Goal: Task Accomplishment & Management: Use online tool/utility

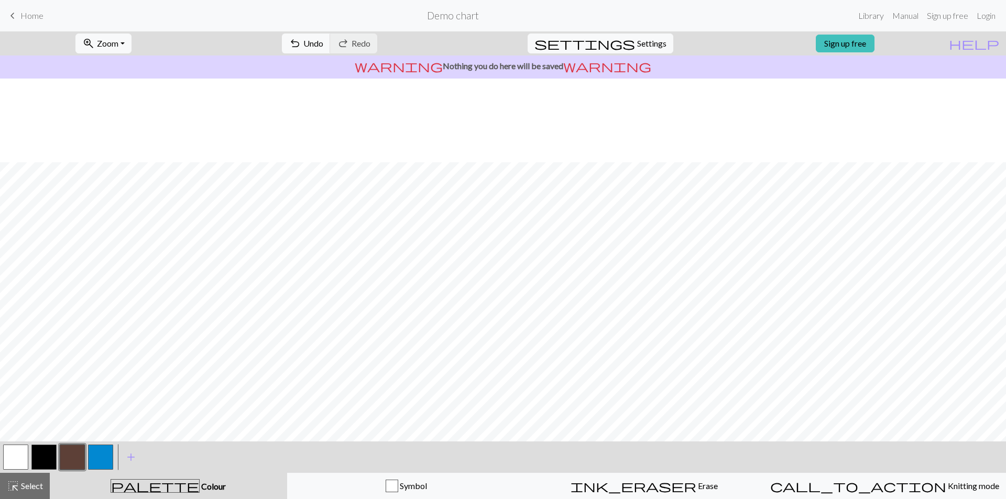
scroll to position [84, 0]
click at [855, 45] on link "Sign up free" at bounding box center [845, 44] width 59 height 18
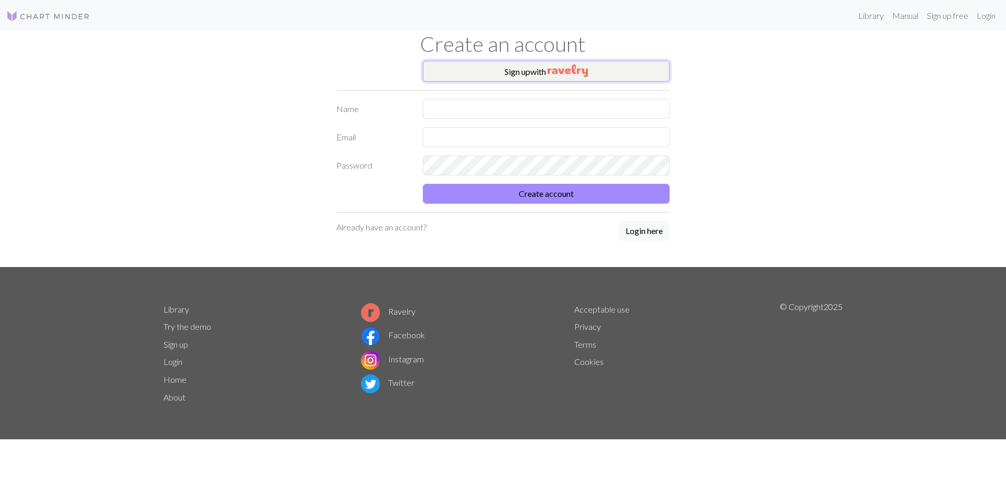
click at [517, 64] on button "Sign up with" at bounding box center [546, 71] width 247 height 21
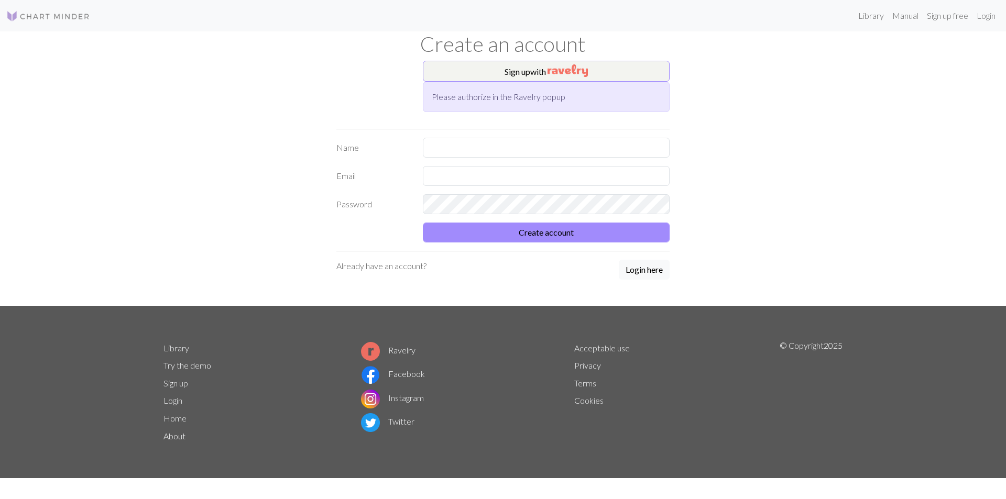
click at [515, 88] on div "Please authorize in the Ravelry popup" at bounding box center [546, 97] width 247 height 30
click at [525, 77] on button "Sign up with" at bounding box center [546, 71] width 247 height 21
click at [480, 148] on input "text" at bounding box center [546, 148] width 247 height 20
type input "[PERSON_NAME]"
click at [454, 170] on input "text" at bounding box center [546, 176] width 247 height 20
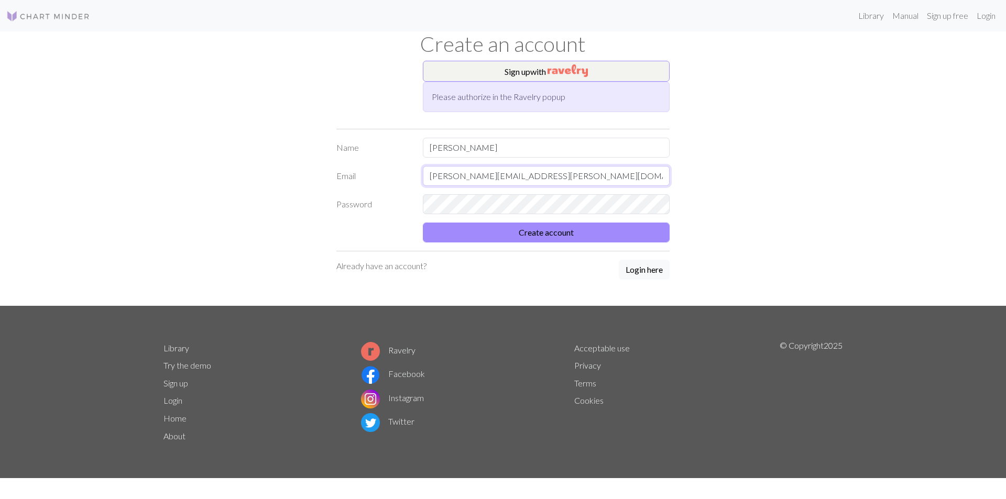
click at [456, 174] on input "adriana.pensa@gmail.com" at bounding box center [546, 176] width 247 height 20
click at [458, 180] on input "adriana.pensa@gmail.com" at bounding box center [546, 176] width 247 height 20
click at [463, 179] on input "adriana.pensa@gmail.com" at bounding box center [546, 176] width 247 height 20
type input "adrianatiits20@gmail.com"
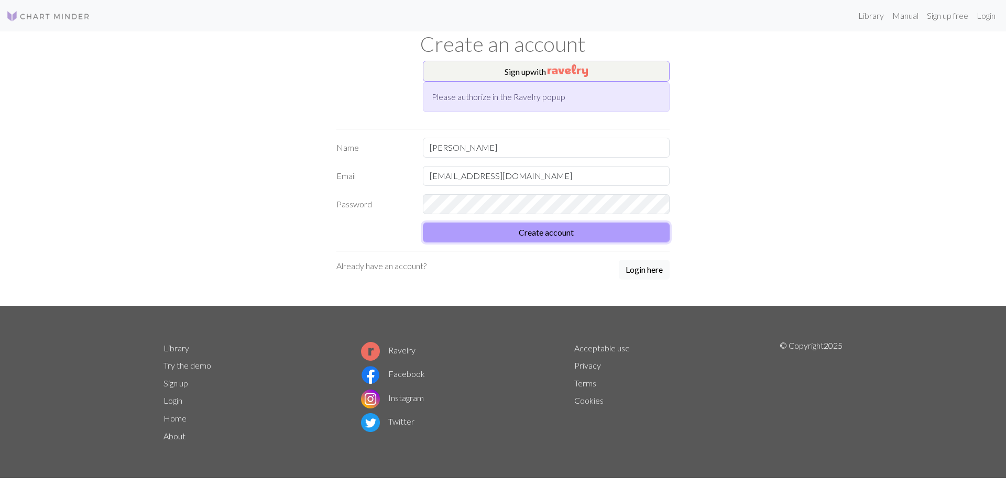
click at [442, 225] on button "Create account" at bounding box center [546, 233] width 247 height 20
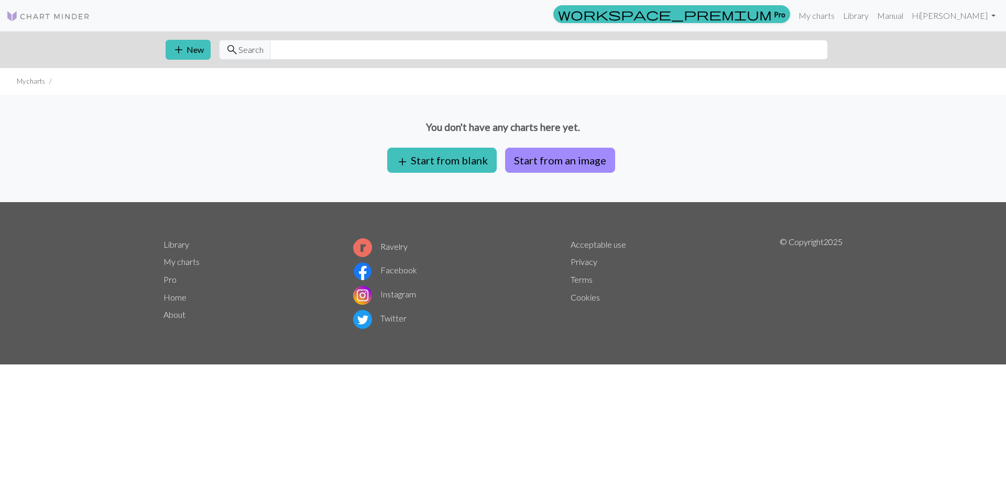
click at [82, 20] on img at bounding box center [48, 16] width 84 height 13
click at [468, 159] on button "add Start from blank" at bounding box center [442, 160] width 110 height 25
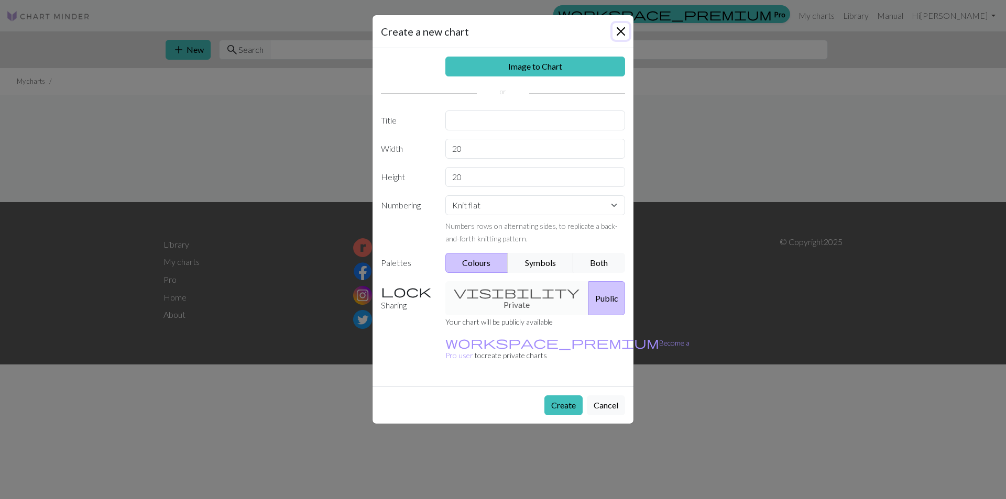
click at [624, 28] on button "Close" at bounding box center [621, 31] width 17 height 17
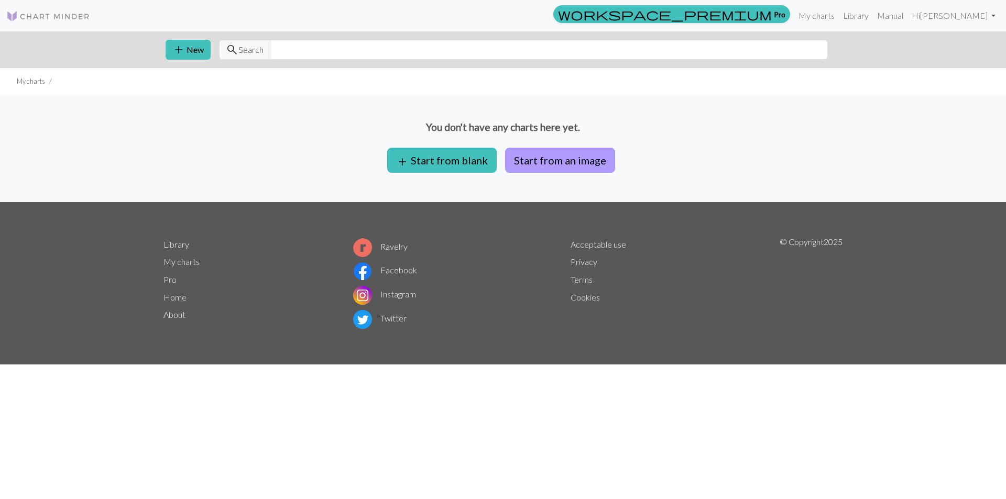
click at [562, 164] on button "Start from an image" at bounding box center [560, 160] width 110 height 25
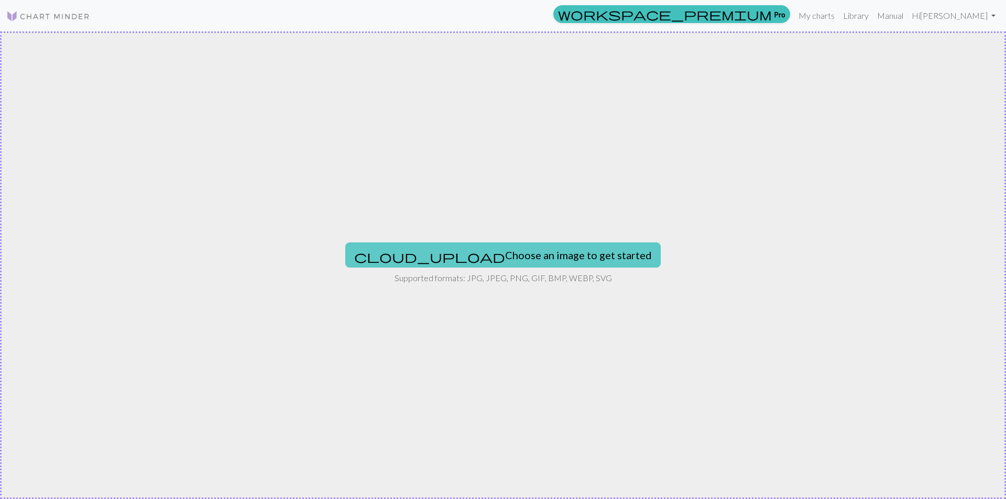
click at [528, 255] on button "cloud_upload Choose an image to get started" at bounding box center [503, 255] width 316 height 25
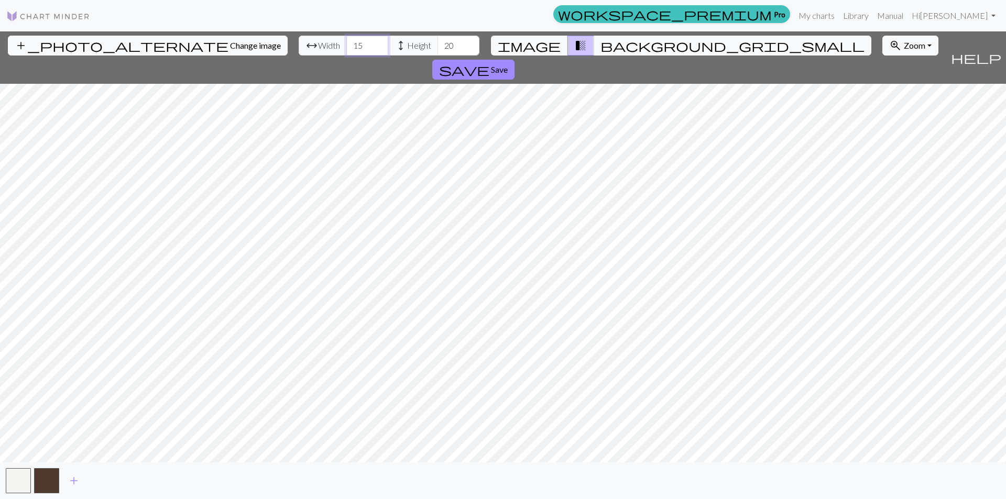
click at [346, 44] on input "15" at bounding box center [367, 46] width 42 height 20
click at [346, 44] on input "16" at bounding box center [367, 46] width 42 height 20
click at [346, 44] on input "17" at bounding box center [367, 46] width 42 height 20
click at [346, 44] on input "18" at bounding box center [367, 46] width 42 height 20
click at [346, 44] on input "19" at bounding box center [367, 46] width 42 height 20
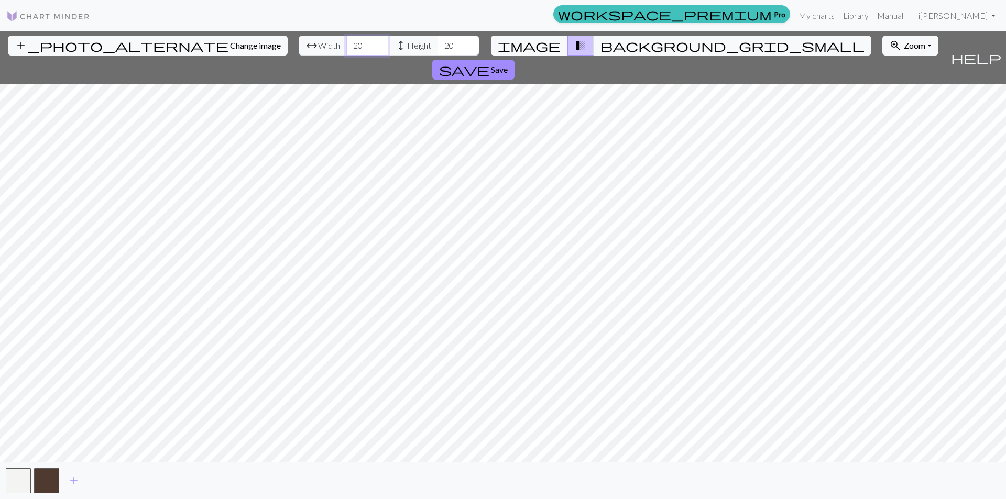
click at [346, 44] on input "20" at bounding box center [367, 46] width 42 height 20
click at [346, 44] on input "21" at bounding box center [367, 46] width 42 height 20
click at [346, 44] on input "22" at bounding box center [367, 46] width 42 height 20
type input "23"
click at [346, 44] on input "23" at bounding box center [367, 46] width 42 height 20
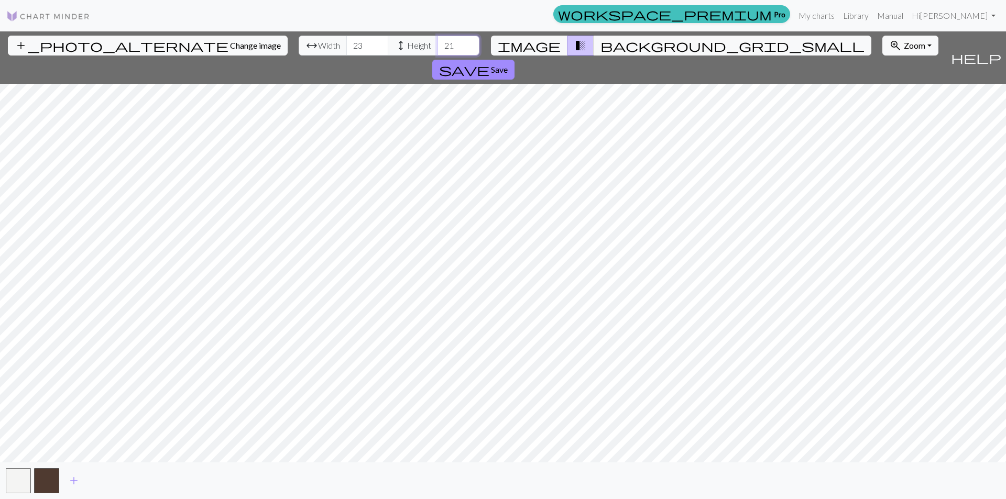
click at [438, 41] on input "21" at bounding box center [459, 46] width 42 height 20
click at [438, 41] on input "22" at bounding box center [459, 46] width 42 height 20
click at [438, 41] on input "23" at bounding box center [459, 46] width 42 height 20
click at [438, 41] on input "24" at bounding box center [459, 46] width 42 height 20
click at [438, 41] on input "25" at bounding box center [459, 46] width 42 height 20
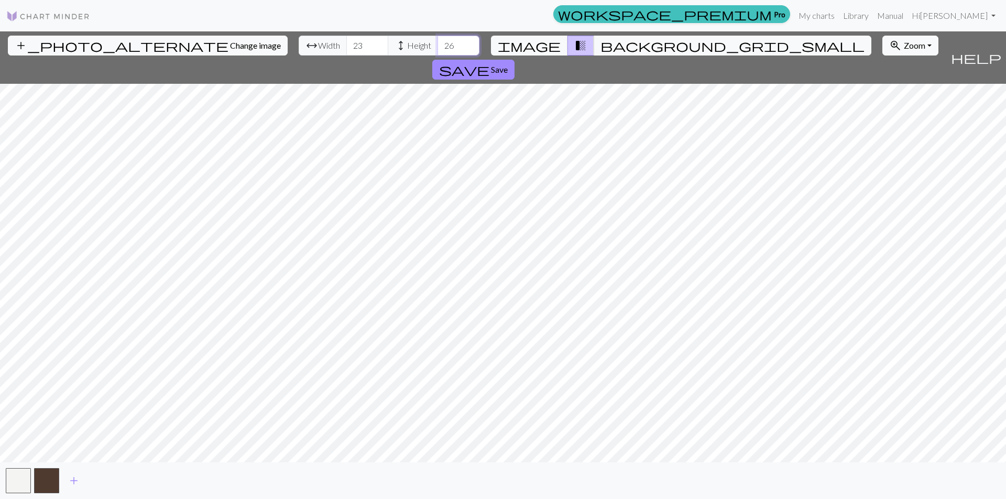
click at [438, 41] on input "26" at bounding box center [459, 46] width 42 height 20
click at [438, 41] on input "27" at bounding box center [459, 46] width 42 height 20
click at [438, 41] on input "28" at bounding box center [459, 46] width 42 height 20
click at [438, 41] on input "29" at bounding box center [459, 46] width 42 height 20
type input "30"
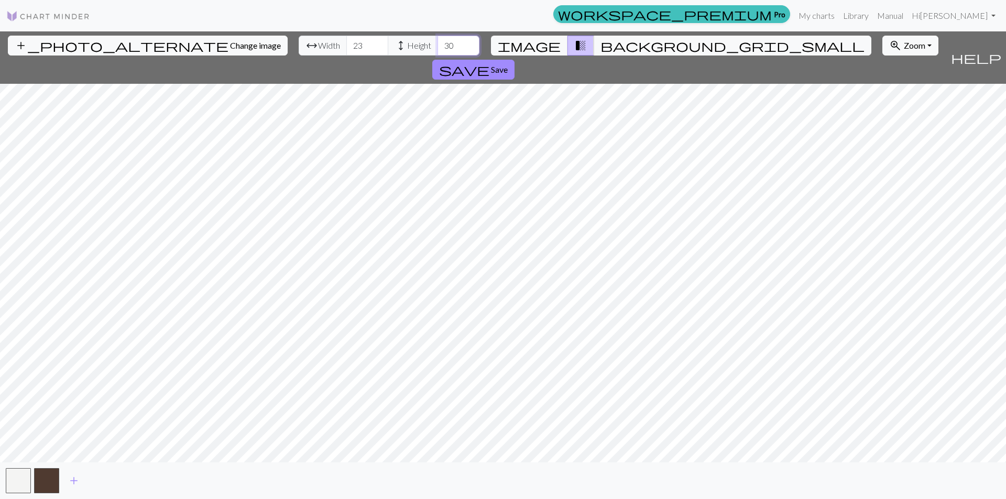
click at [438, 41] on input "30" at bounding box center [459, 46] width 42 height 20
click at [79, 483] on span "add" at bounding box center [74, 481] width 13 height 15
click at [72, 486] on button "button" at bounding box center [74, 481] width 25 height 25
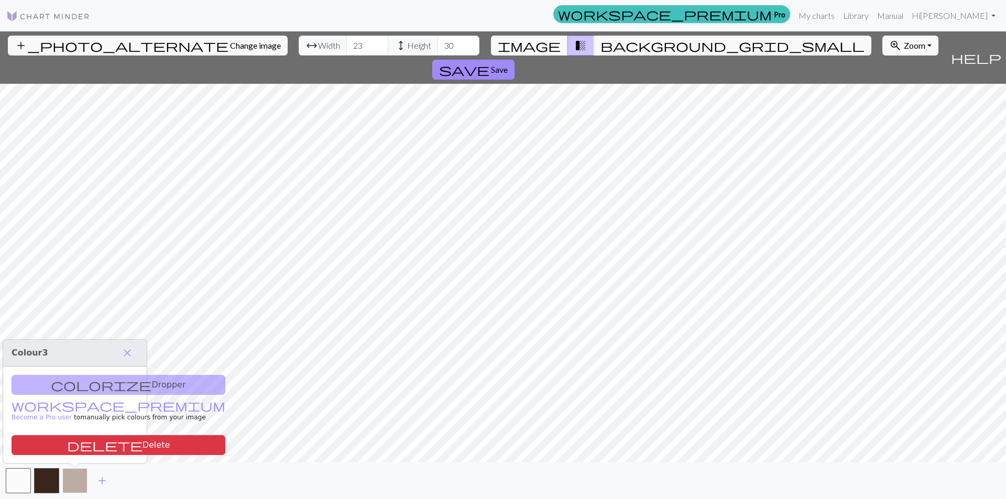
click at [72, 486] on button "button" at bounding box center [74, 481] width 25 height 25
click at [62, 388] on div "colorize Dropper workspace_premium Become a Pro user to manually pick colours f…" at bounding box center [75, 415] width 144 height 97
click at [133, 352] on span "close" at bounding box center [127, 353] width 13 height 15
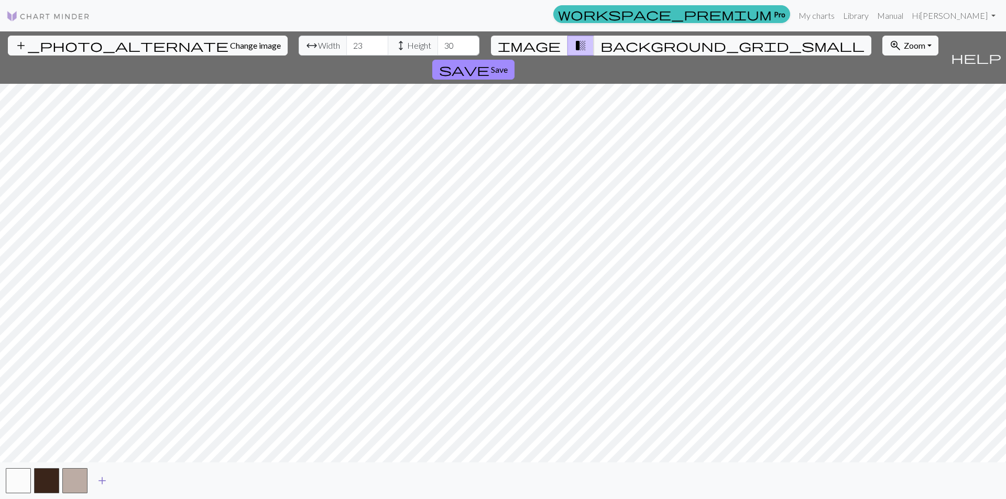
click at [100, 477] on span "add" at bounding box center [102, 481] width 13 height 15
click at [135, 480] on span "add" at bounding box center [130, 481] width 13 height 15
click at [164, 478] on span "add" at bounding box center [159, 481] width 13 height 15
click at [188, 476] on span "add" at bounding box center [187, 481] width 13 height 15
click at [119, 483] on button "button" at bounding box center [131, 481] width 25 height 25
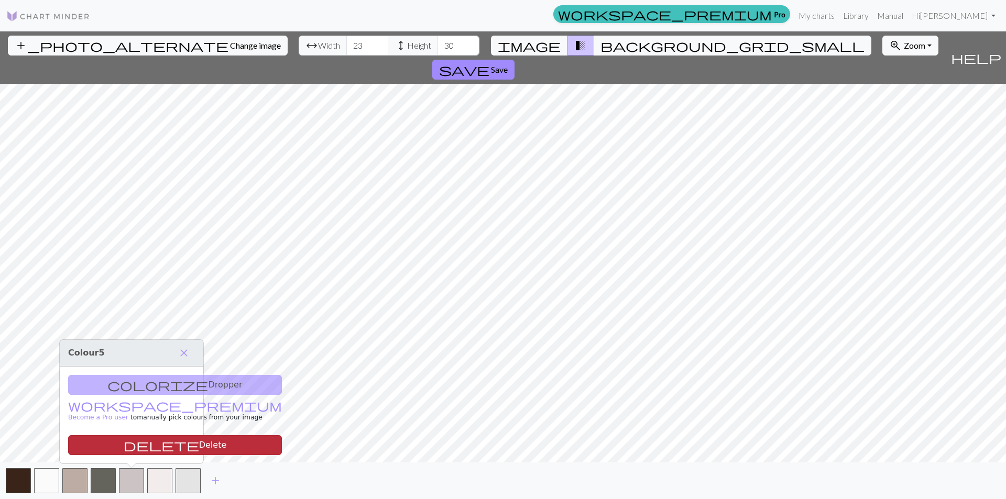
click at [140, 449] on button "delete Delete" at bounding box center [175, 446] width 214 height 20
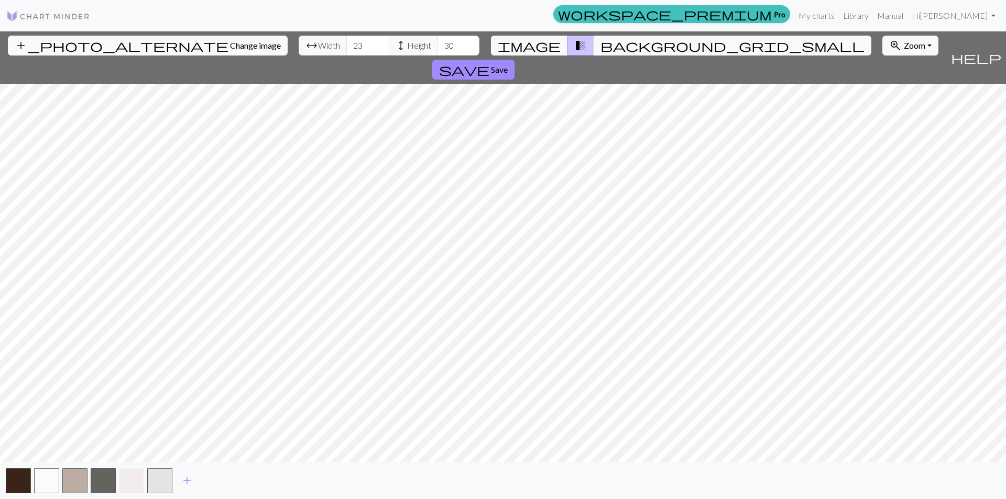
click at [138, 478] on button "button" at bounding box center [131, 481] width 25 height 25
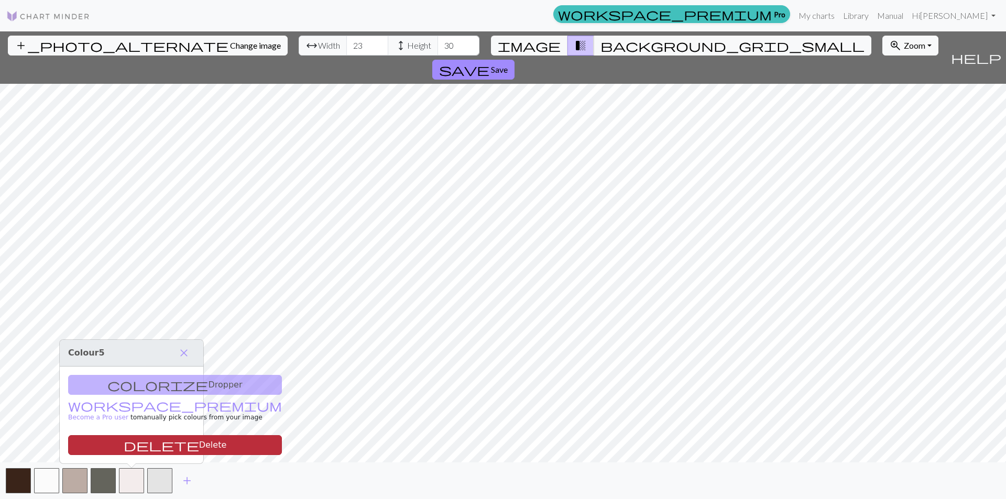
click at [140, 449] on button "delete Delete" at bounding box center [175, 446] width 214 height 20
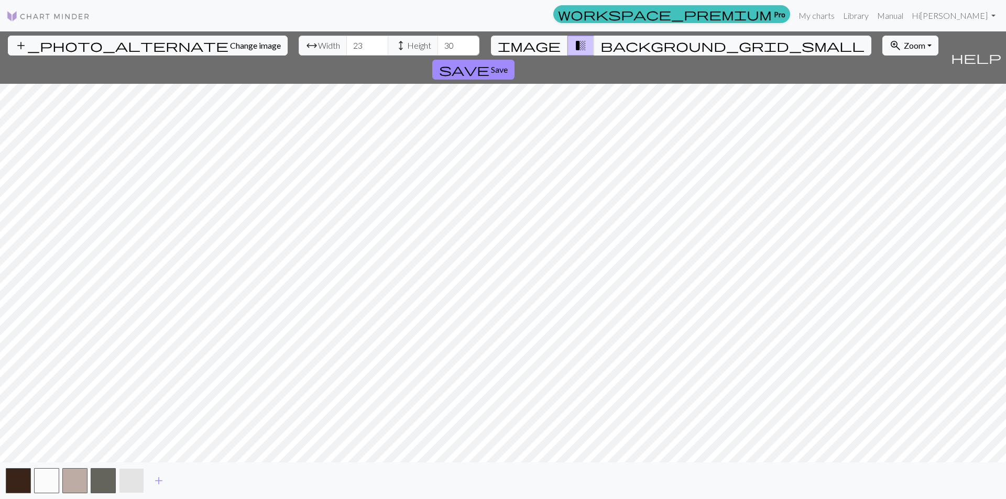
click at [130, 482] on button "button" at bounding box center [131, 481] width 25 height 25
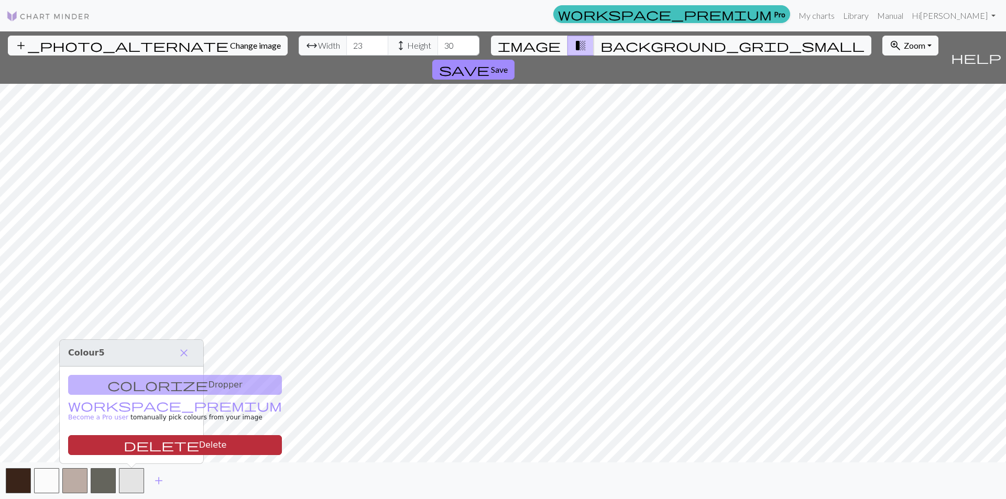
click at [129, 447] on button "delete Delete" at bounding box center [175, 446] width 214 height 20
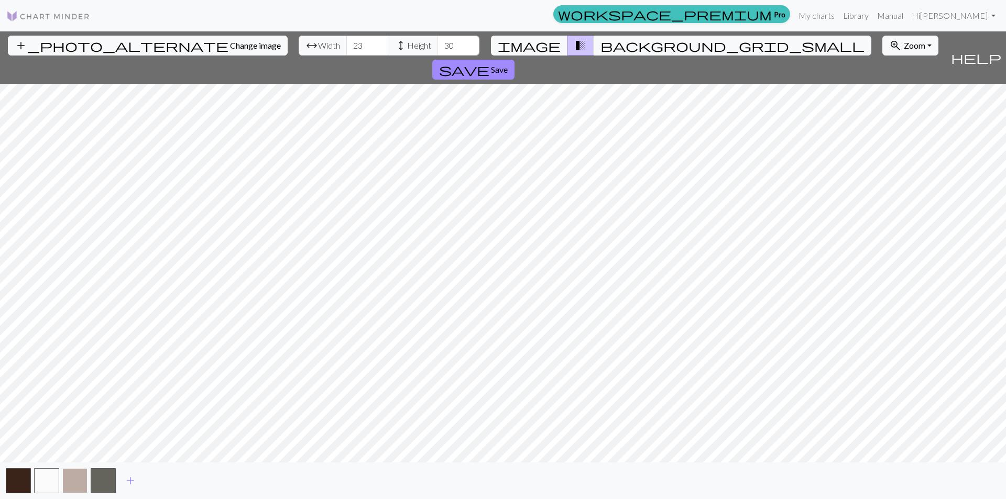
click at [84, 476] on button "button" at bounding box center [74, 481] width 25 height 25
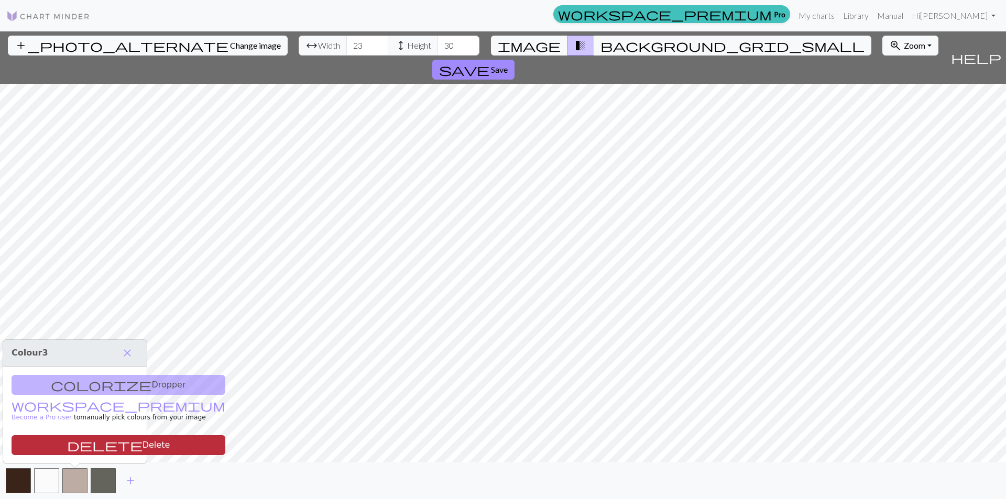
click at [86, 450] on button "delete Delete" at bounding box center [119, 446] width 214 height 20
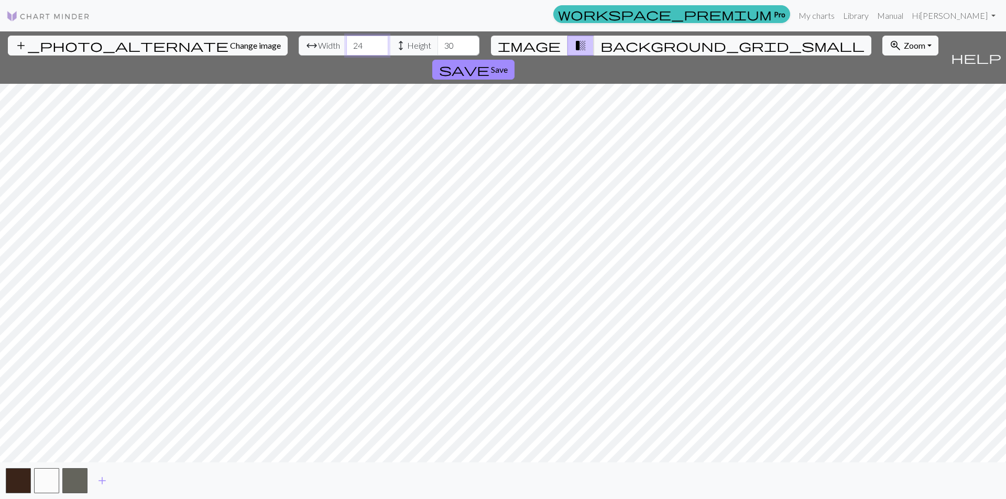
click at [346, 44] on input "24" at bounding box center [367, 46] width 42 height 20
click at [346, 44] on input "25" at bounding box center [367, 46] width 42 height 20
click at [346, 42] on input "26" at bounding box center [367, 46] width 42 height 20
click at [346, 42] on input "27" at bounding box center [367, 46] width 42 height 20
click at [346, 42] on input "28" at bounding box center [367, 46] width 42 height 20
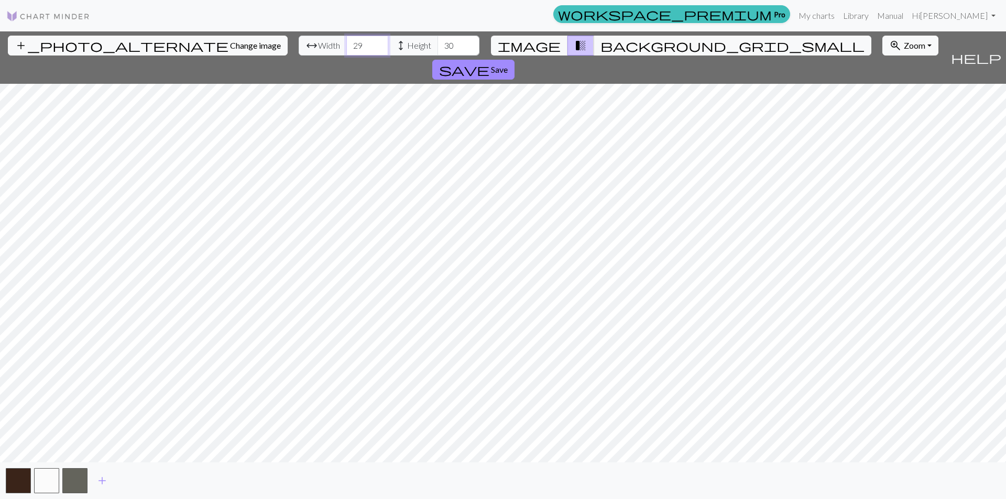
click at [346, 42] on input "29" at bounding box center [367, 46] width 42 height 20
click at [346, 42] on input "30" at bounding box center [367, 46] width 42 height 20
click at [346, 42] on input "31" at bounding box center [367, 46] width 42 height 20
click at [346, 42] on input "32" at bounding box center [367, 46] width 42 height 20
type input "33"
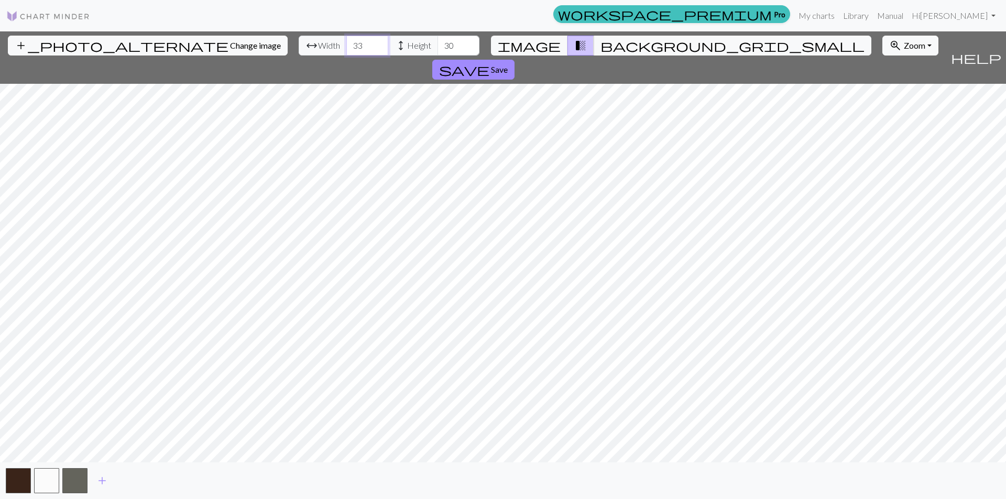
click at [346, 42] on input "33" at bounding box center [367, 46] width 42 height 20
click at [24, 11] on img at bounding box center [48, 16] width 84 height 13
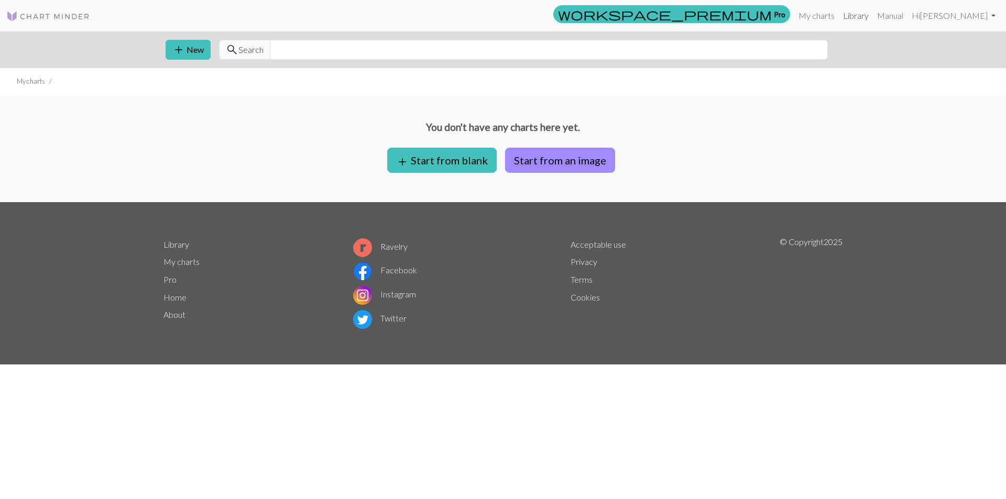
click at [873, 21] on link "Library" at bounding box center [856, 15] width 34 height 21
click at [320, 43] on input "text" at bounding box center [549, 50] width 558 height 20
type input "horse"
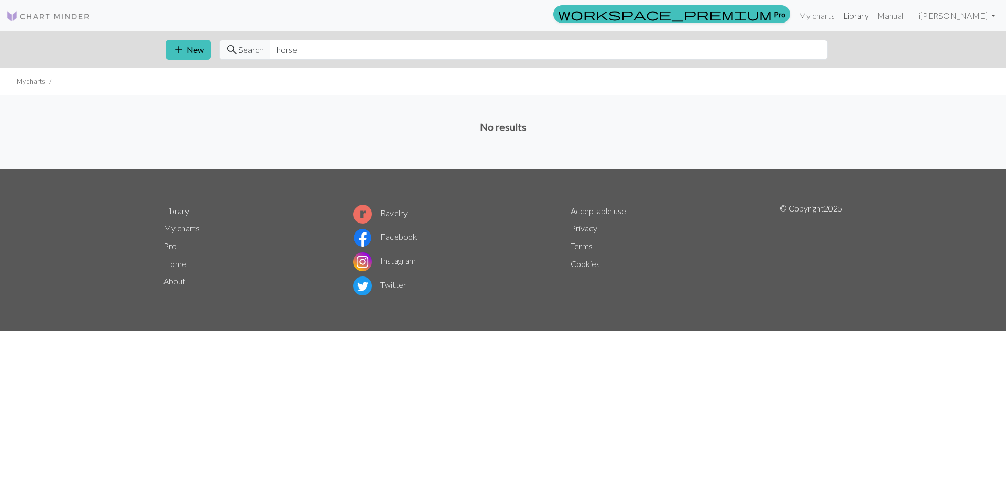
click at [873, 15] on link "Library" at bounding box center [856, 15] width 34 height 21
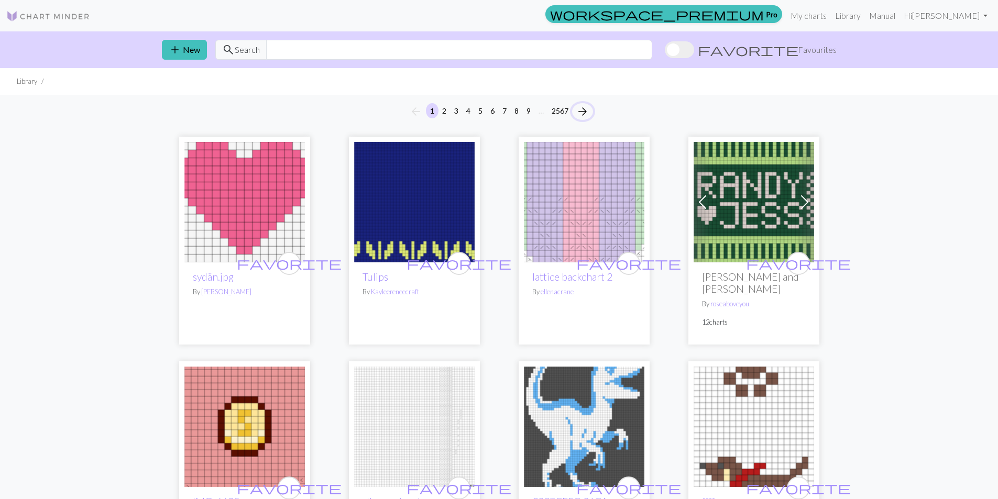
click at [586, 110] on span "arrow_forward" at bounding box center [583, 111] width 13 height 15
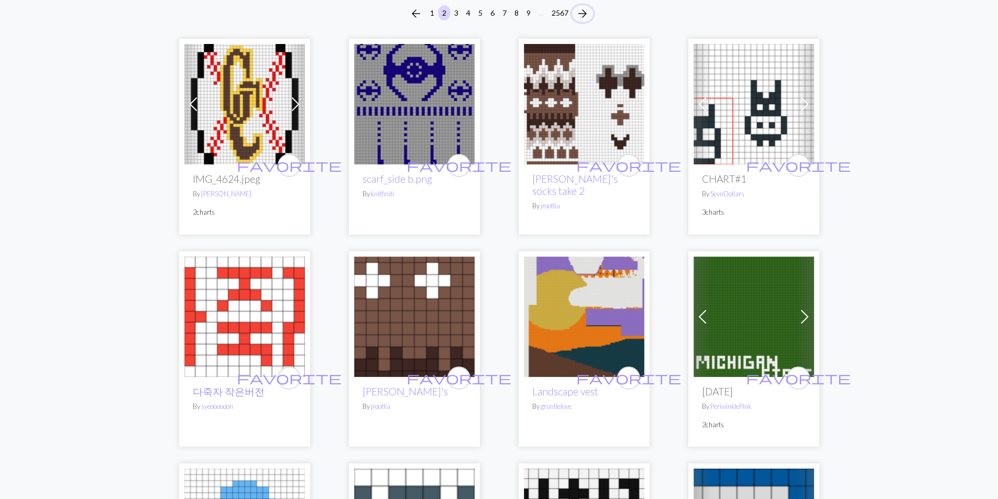
scroll to position [52, 0]
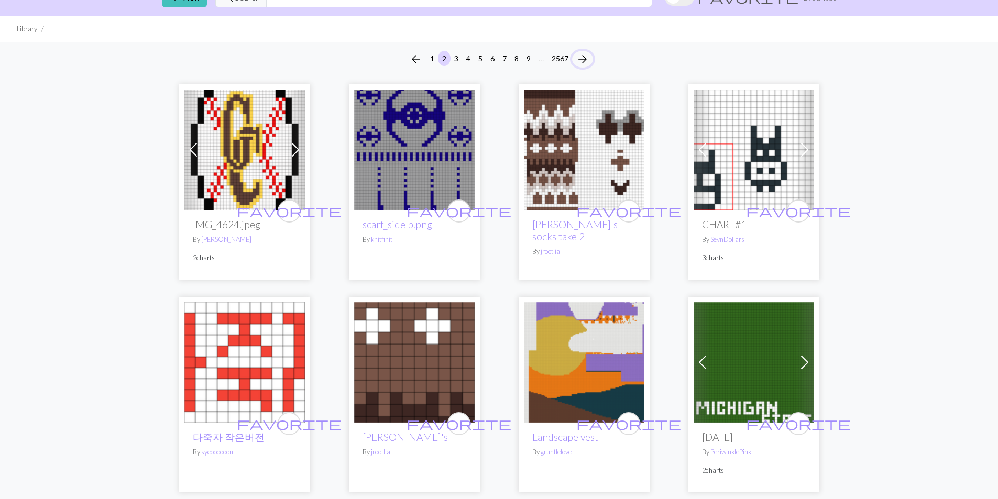
click at [577, 66] on span "arrow_forward" at bounding box center [583, 59] width 13 height 15
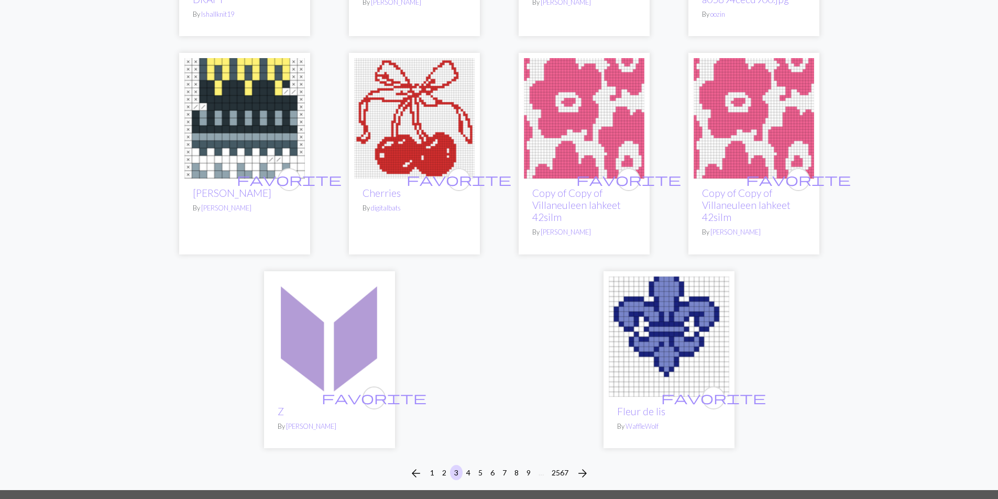
scroll to position [2488, 0]
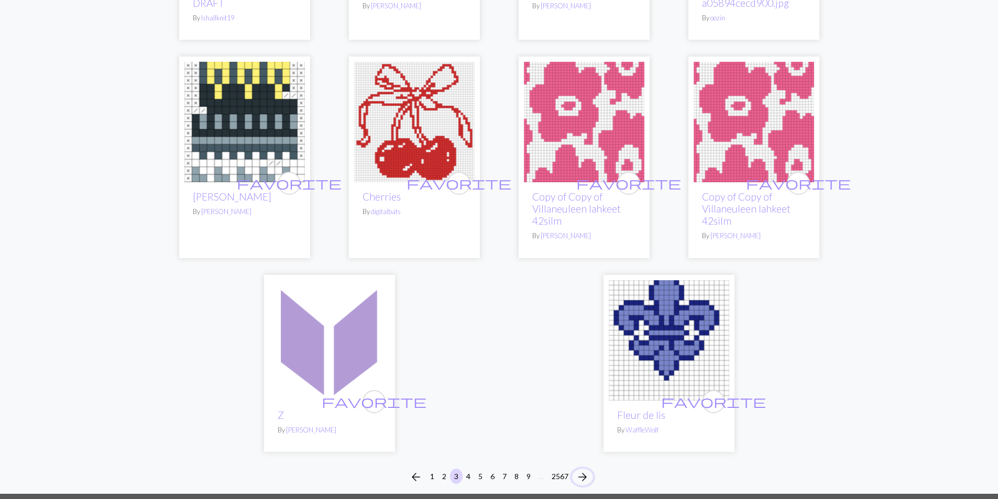
click at [583, 478] on span "arrow_forward" at bounding box center [583, 477] width 13 height 15
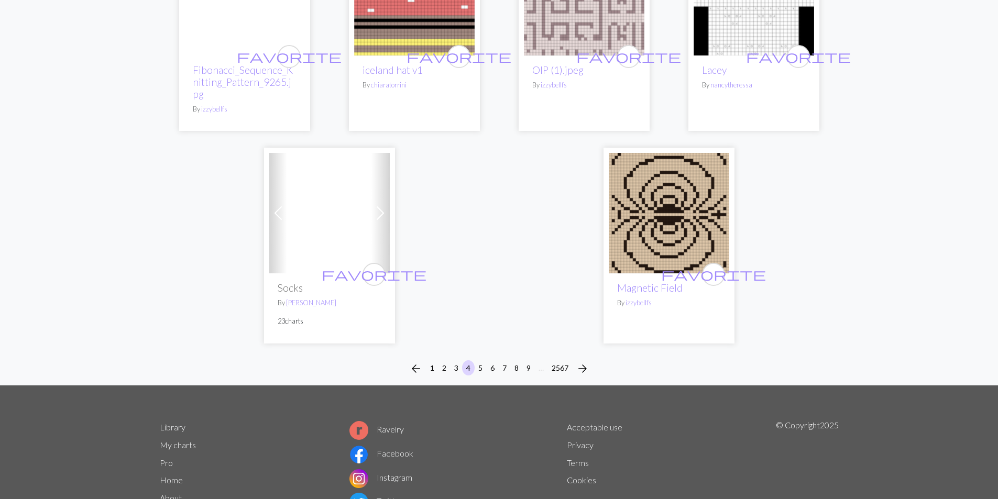
scroll to position [2641, 0]
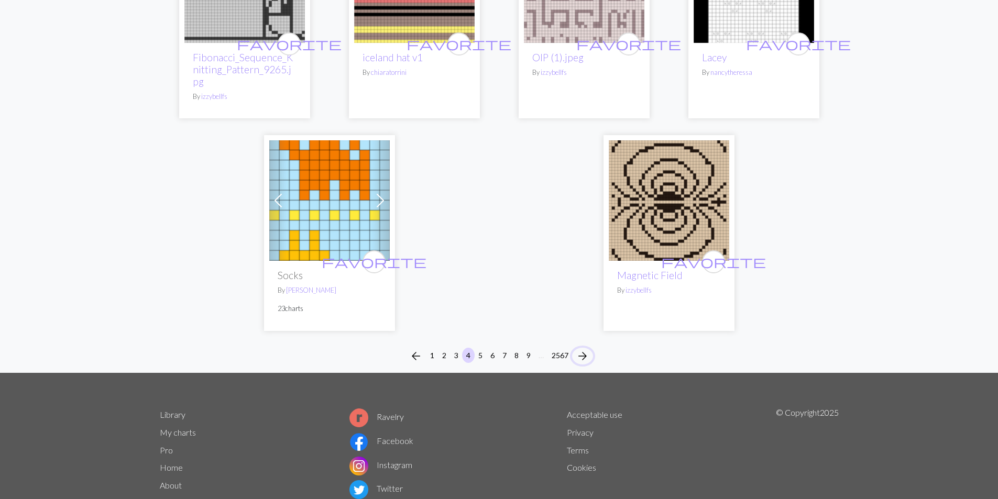
click at [584, 349] on span "arrow_forward" at bounding box center [583, 356] width 13 height 15
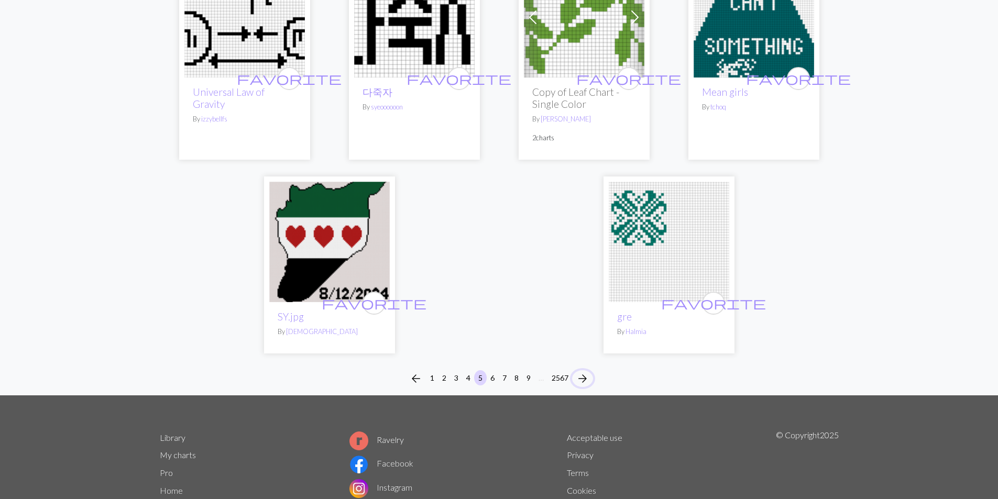
scroll to position [2664, 0]
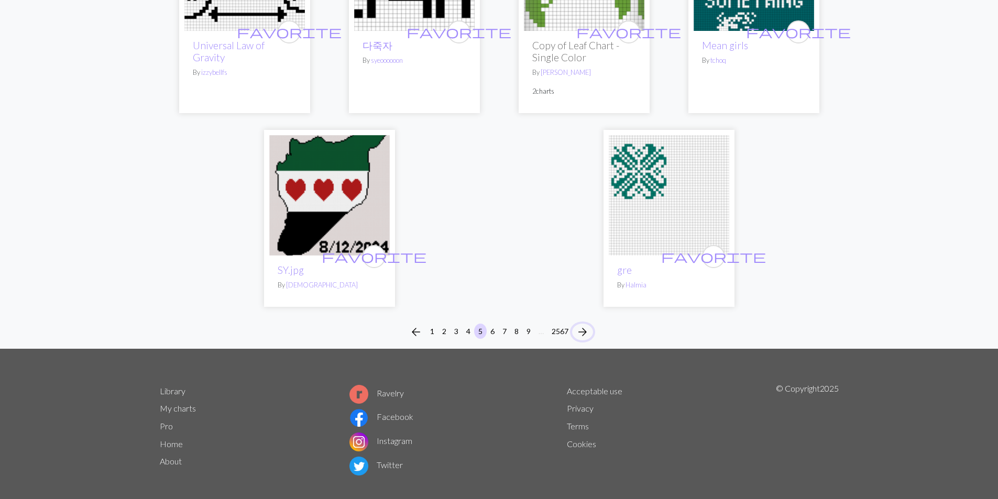
click at [582, 325] on span "arrow_forward" at bounding box center [583, 332] width 13 height 15
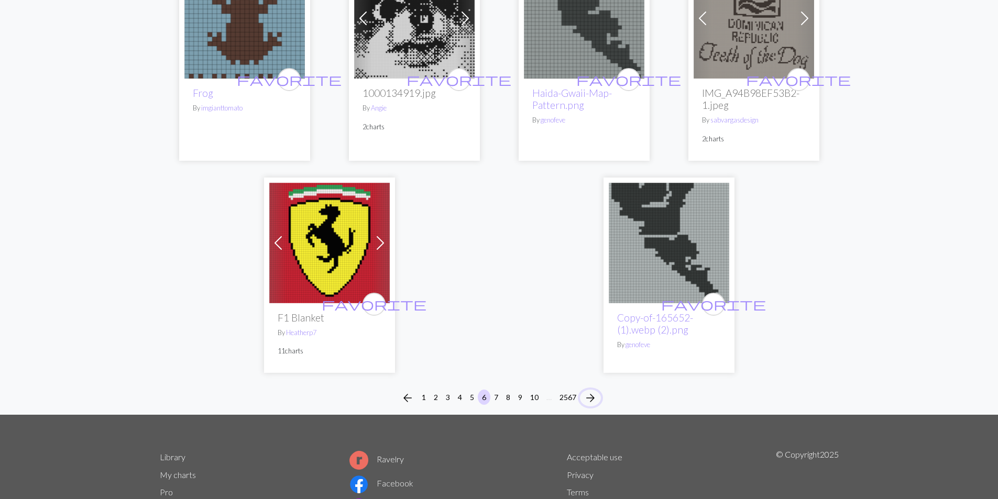
scroll to position [2673, 0]
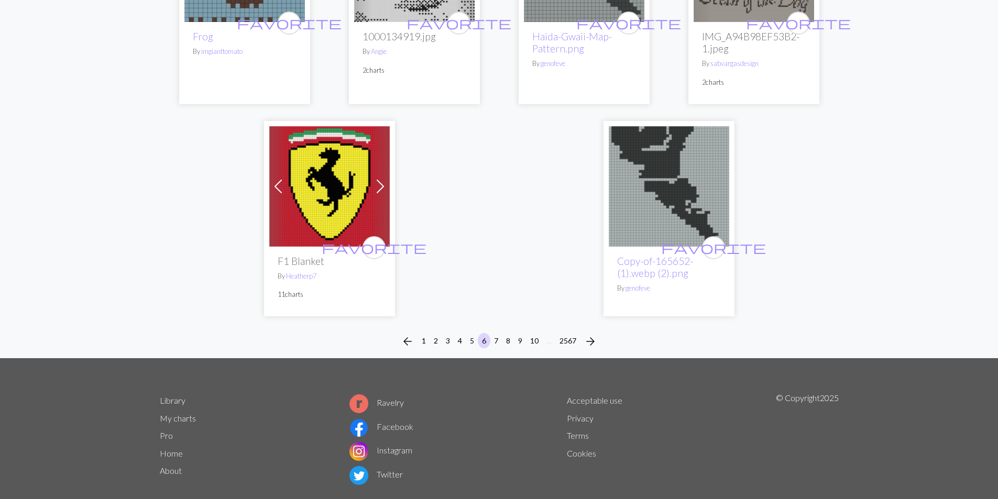
click at [599, 338] on li "arrow_forward" at bounding box center [591, 341] width 20 height 17
click at [595, 334] on span "arrow_forward" at bounding box center [590, 341] width 13 height 15
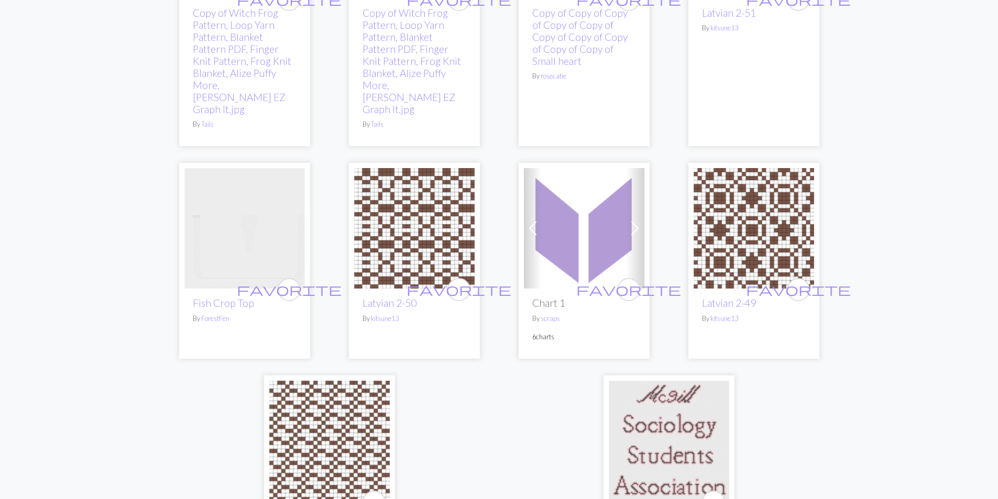
scroll to position [2700, 0]
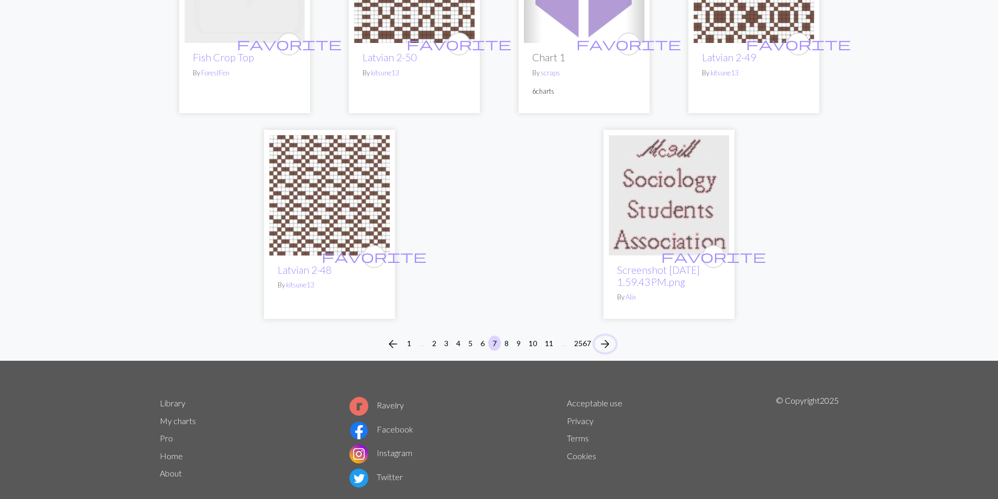
click at [607, 337] on span "arrow_forward" at bounding box center [605, 344] width 13 height 15
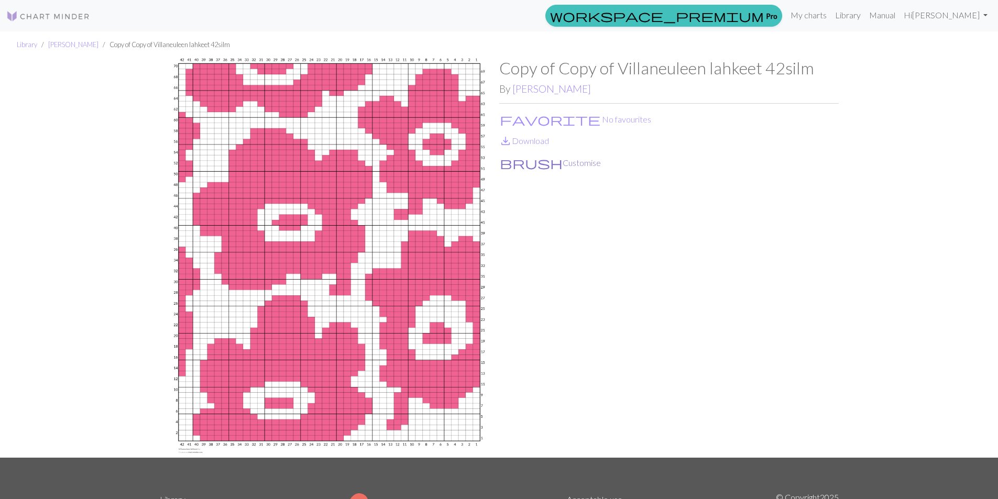
click at [539, 163] on button "brush Customise" at bounding box center [550, 163] width 102 height 14
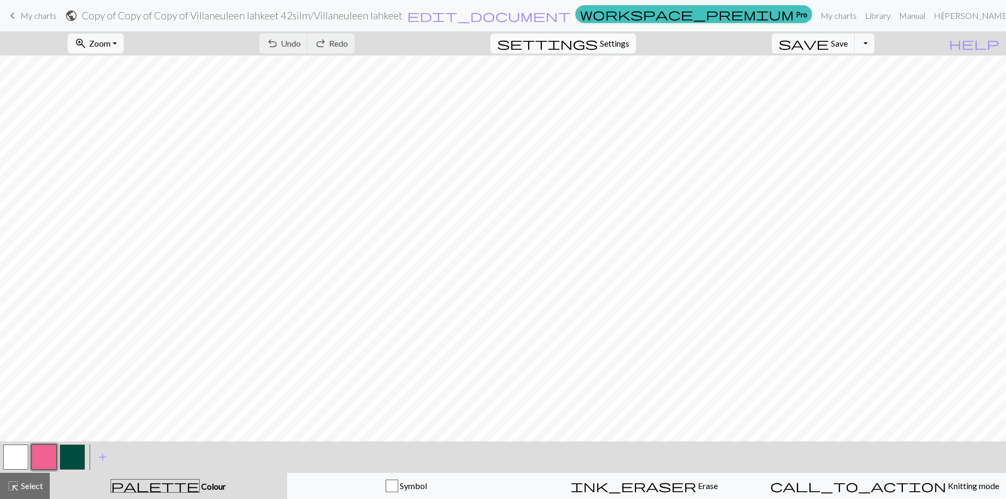
click at [629, 47] on span "Settings" at bounding box center [614, 43] width 29 height 13
select select "aran"
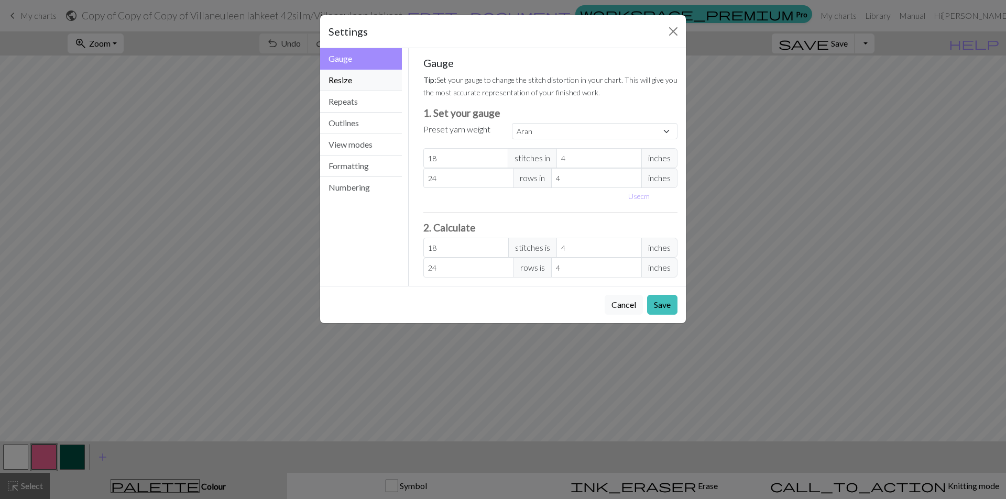
click at [367, 85] on button "Resize" at bounding box center [361, 80] width 82 height 21
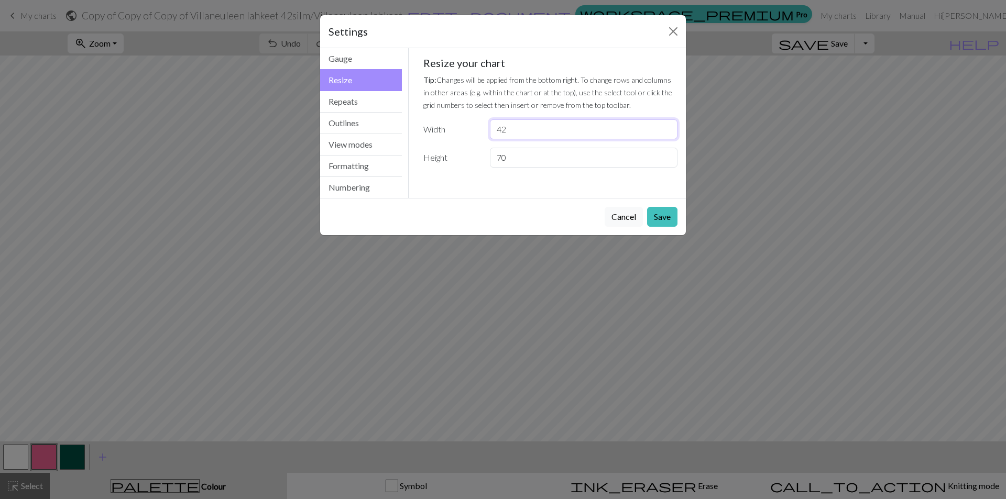
drag, startPoint x: 541, startPoint y: 129, endPoint x: 486, endPoint y: 128, distance: 54.5
click at [486, 128] on div "42" at bounding box center [584, 129] width 200 height 20
type input "23"
click at [665, 209] on div "Cancel Save" at bounding box center [503, 216] width 366 height 37
click at [665, 209] on button "Save" at bounding box center [662, 217] width 30 height 20
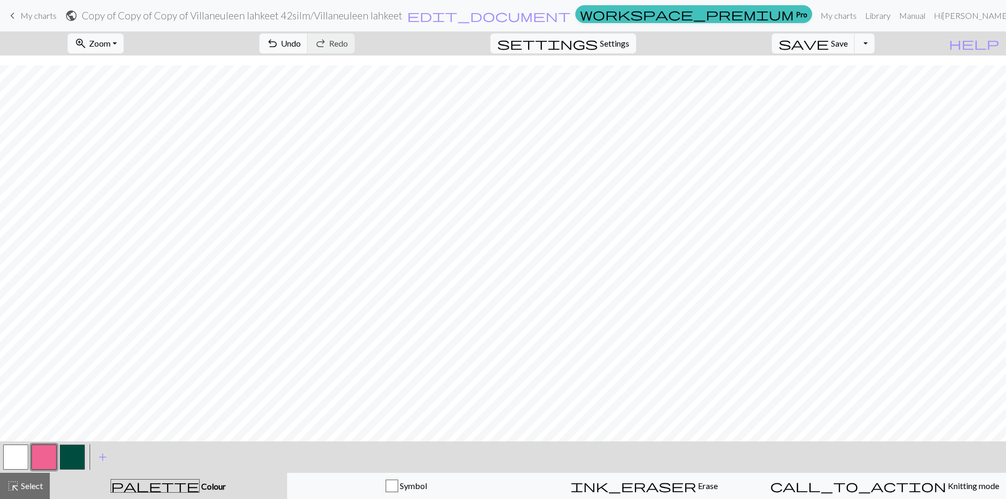
scroll to position [262, 0]
